Goal: Find specific page/section: Find specific page/section

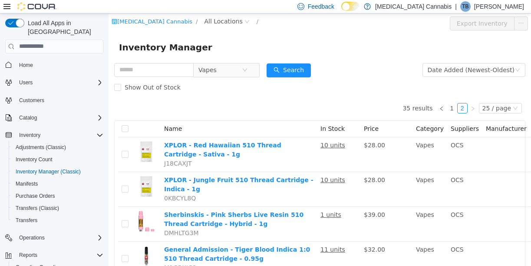
click at [247, 68] on icon "icon: close-circle" at bounding box center [244, 69] width 5 height 5
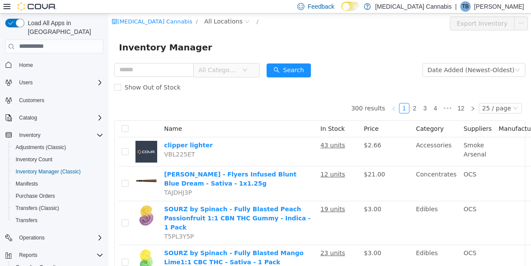
click at [247, 68] on icon "icon: down" at bounding box center [244, 69] width 5 height 5
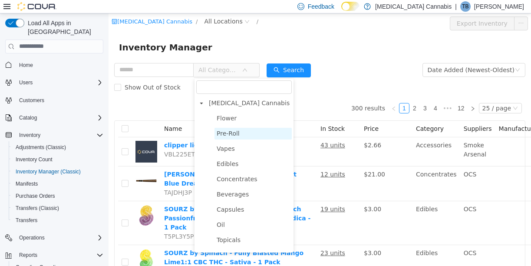
click at [235, 129] on span "Pre-Roll" at bounding box center [228, 132] width 23 height 7
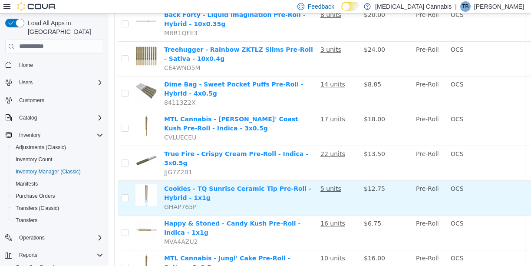
scroll to position [707, 0]
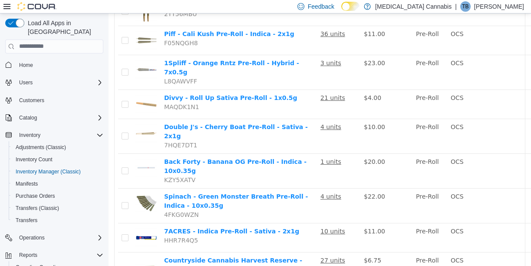
scroll to position [673, 0]
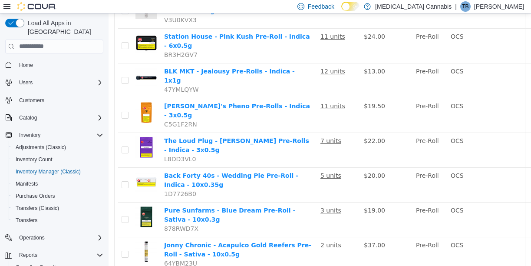
scroll to position [348, 0]
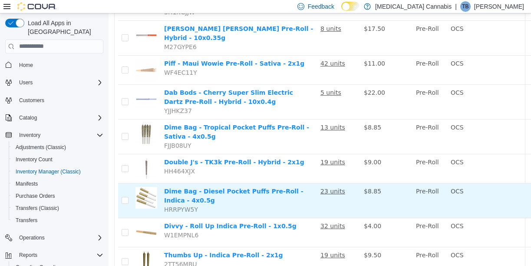
scroll to position [673, 0]
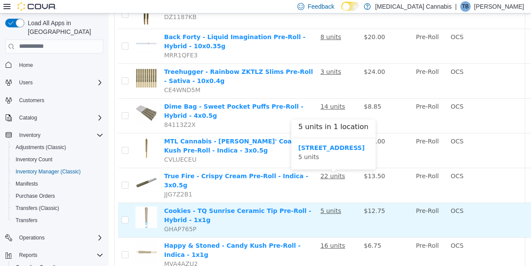
scroll to position [707, 0]
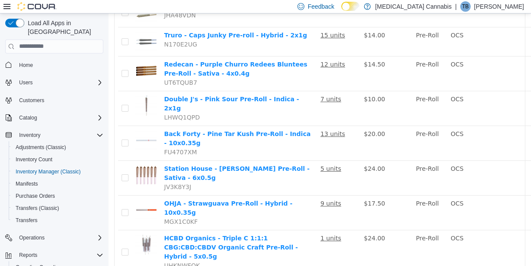
scroll to position [0, 0]
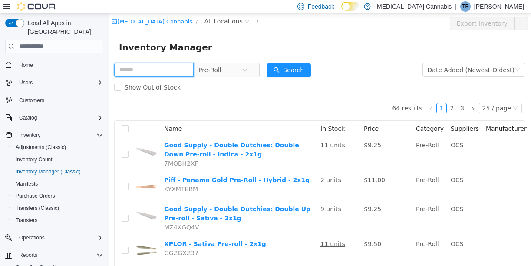
click at [162, 66] on input "text" at bounding box center [153, 69] width 79 height 14
type input "****"
